Goal: Communication & Community: Answer question/provide support

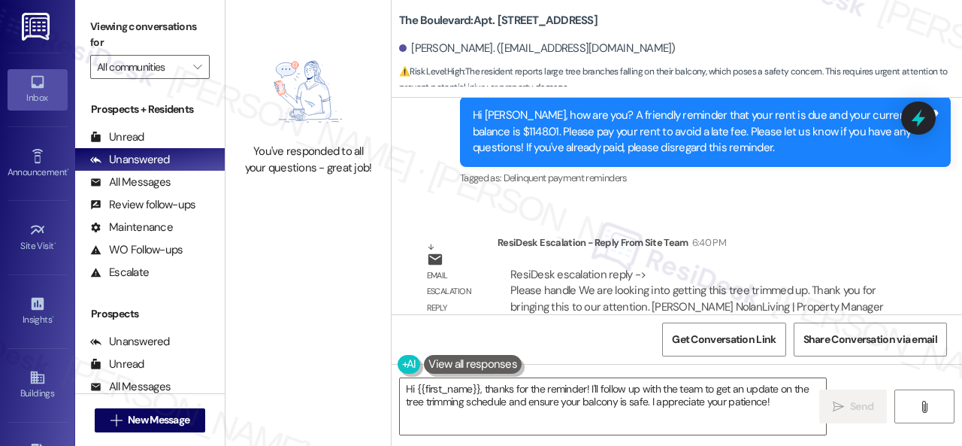
scroll to position [7270, 0]
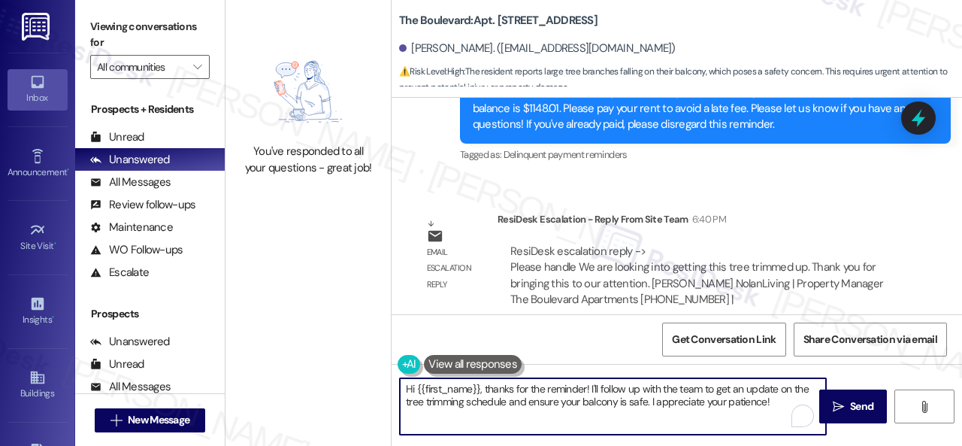
drag, startPoint x: 479, startPoint y: 382, endPoint x: 809, endPoint y: 435, distance: 333.3
click at [806, 431] on textarea "Hi {{first_name}}, thanks for the reminder! I'll follow up with the team to get…" at bounding box center [613, 406] width 426 height 56
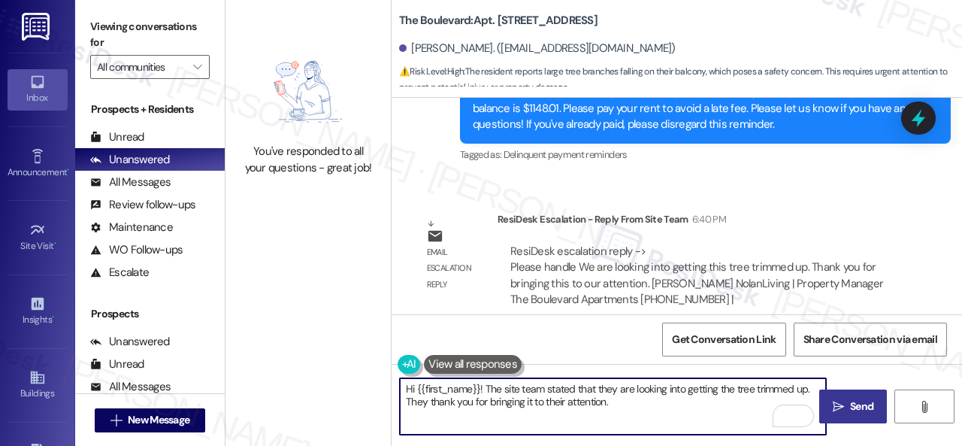
type textarea "Hi {{first_name}}! The site team stated that they are looking into getting the …"
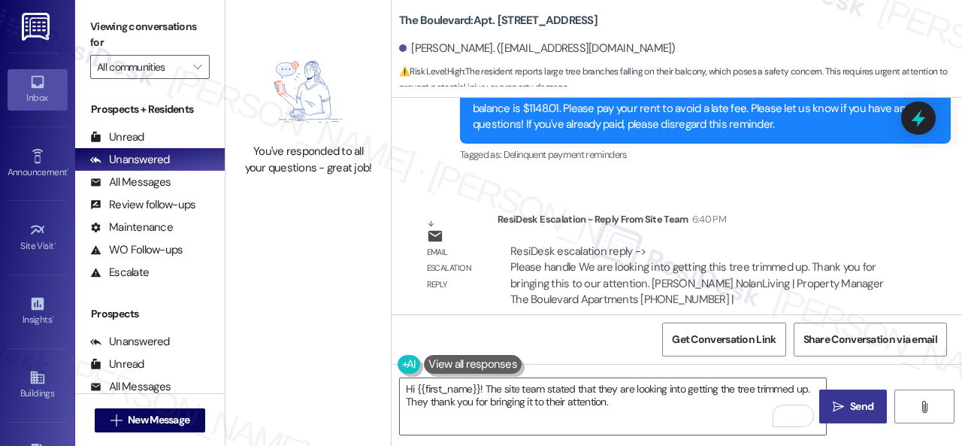
click at [847, 401] on span "Send" at bounding box center [861, 406] width 29 height 16
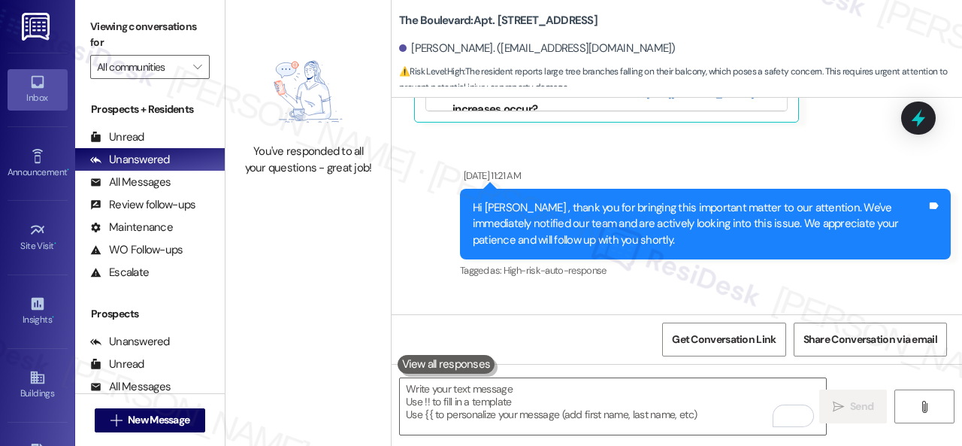
scroll to position [6284, 0]
